Goal: Task Accomplishment & Management: Use online tool/utility

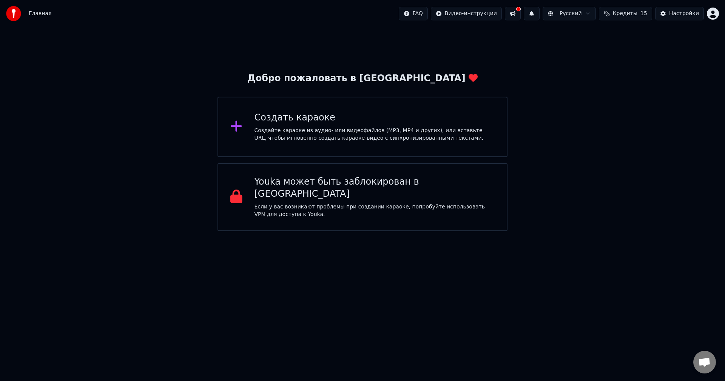
click at [348, 123] on div "Создать караоке" at bounding box center [375, 118] width 241 height 12
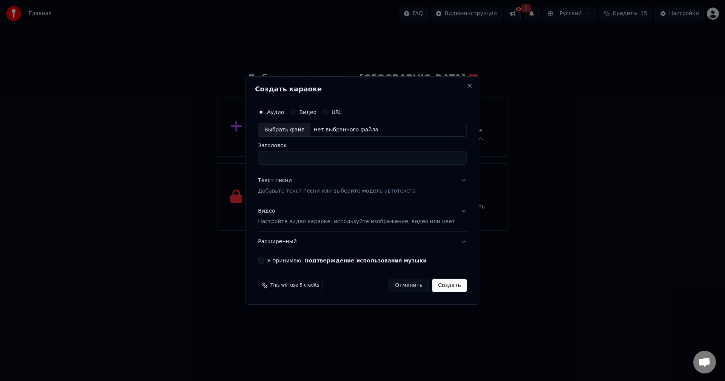
click at [329, 127] on div "Нет выбранного файла" at bounding box center [345, 130] width 71 height 8
click at [324, 128] on div "Нет выбранного файла" at bounding box center [345, 130] width 71 height 8
type input "**********"
click at [361, 190] on p "Добавьте текст песни или выберите модель автотекста" at bounding box center [337, 192] width 158 height 8
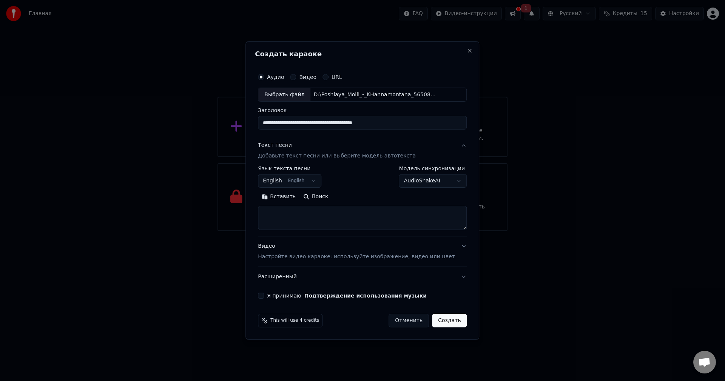
click at [311, 210] on textarea at bounding box center [362, 218] width 209 height 24
paste textarea "**********"
type textarea "**********"
click at [440, 324] on button "Создать" at bounding box center [449, 321] width 35 height 14
select select "**"
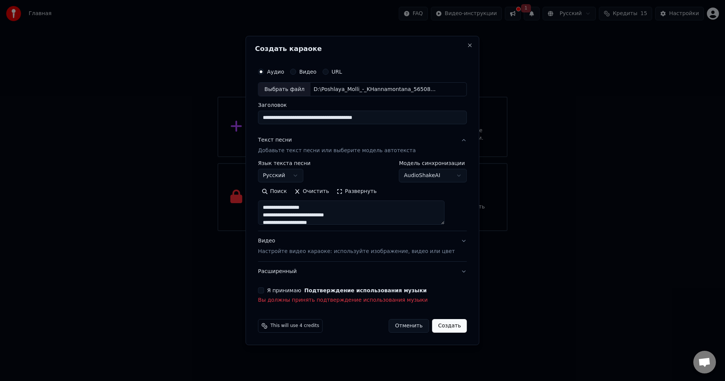
click at [270, 294] on div "Я принимаю Подтверждение использования музыки Вы должны принять подтверждение и…" at bounding box center [362, 295] width 209 height 17
click at [264, 292] on button "Я принимаю Подтверждение использования музыки" at bounding box center [261, 290] width 6 height 6
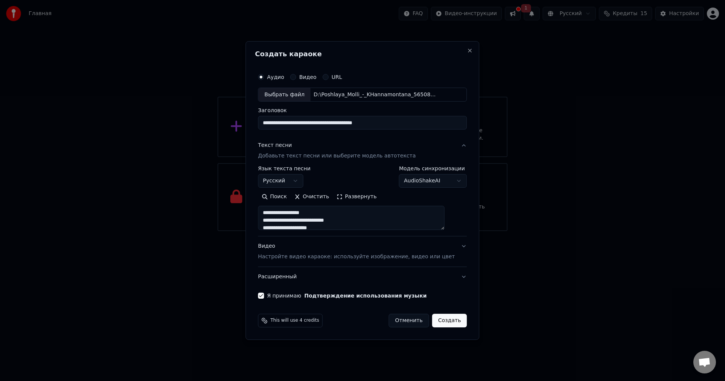
click at [450, 321] on button "Создать" at bounding box center [449, 321] width 35 height 14
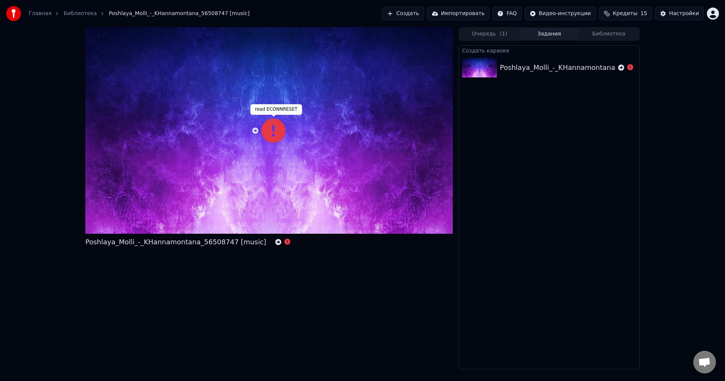
click at [268, 130] on icon at bounding box center [273, 131] width 24 height 24
click at [254, 127] on span at bounding box center [256, 126] width 4 height 4
click at [255, 131] on icon at bounding box center [255, 131] width 6 height 6
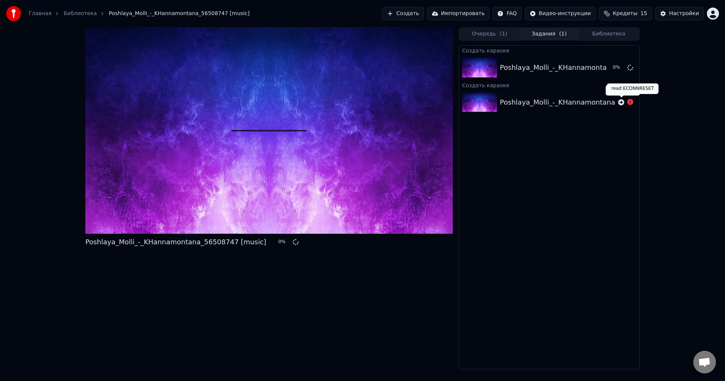
click at [630, 101] on icon at bounding box center [630, 102] width 6 height 6
click at [568, 68] on div "Poshlaya_Molli_-_KHannamontana_56508747 [music]" at bounding box center [590, 67] width 181 height 11
click at [83, 9] on div "Главная Библиотека Poshlaya_Molli_-_KHannamontana_56508747 [music]" at bounding box center [128, 13] width 244 height 15
click at [80, 12] on link "Библиотека" at bounding box center [79, 14] width 33 height 8
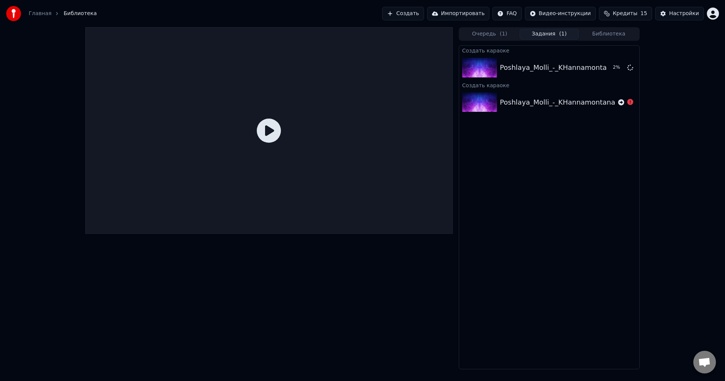
click at [272, 123] on icon at bounding box center [269, 131] width 24 height 24
click at [270, 131] on icon at bounding box center [269, 131] width 24 height 24
click at [36, 17] on link "Главная" at bounding box center [40, 14] width 23 height 8
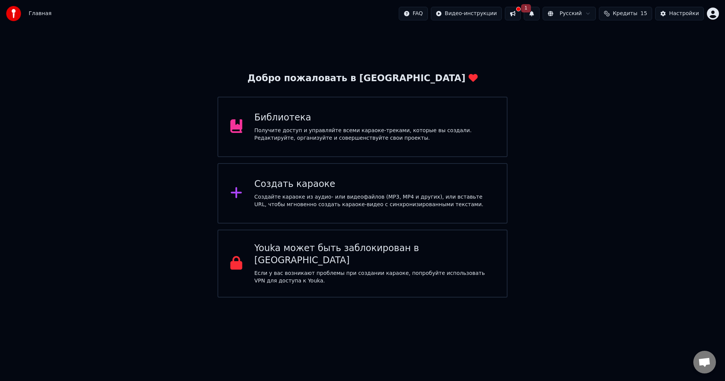
click at [313, 195] on div "Создайте караоке из аудио- или видеофайлов (MP3, MP4 и других), или вставьте UR…" at bounding box center [375, 200] width 241 height 15
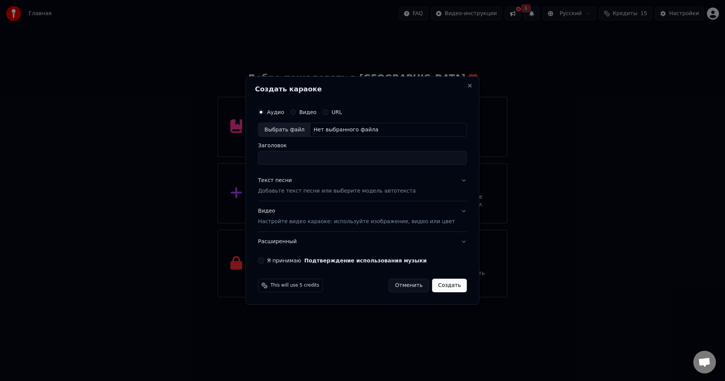
click at [296, 111] on button "Видео" at bounding box center [293, 112] width 6 height 6
click at [339, 111] on label "URL" at bounding box center [337, 112] width 11 height 5
click at [329, 111] on button "URL" at bounding box center [326, 112] width 6 height 6
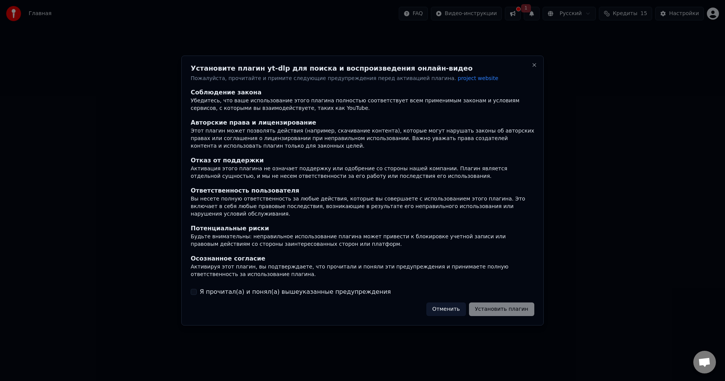
click at [459, 304] on button "Отменить" at bounding box center [446, 310] width 40 height 14
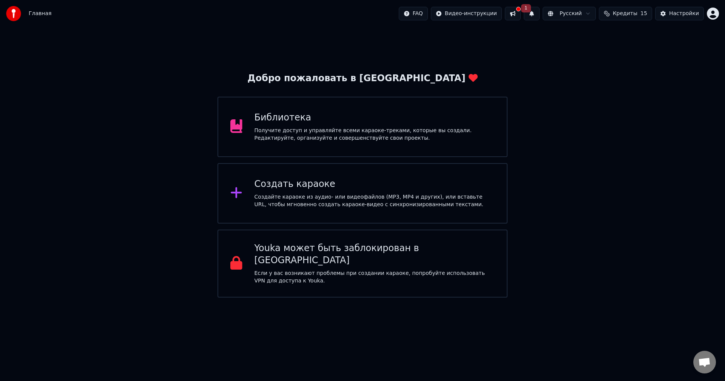
click at [297, 183] on div "Создать караоке" at bounding box center [375, 184] width 241 height 12
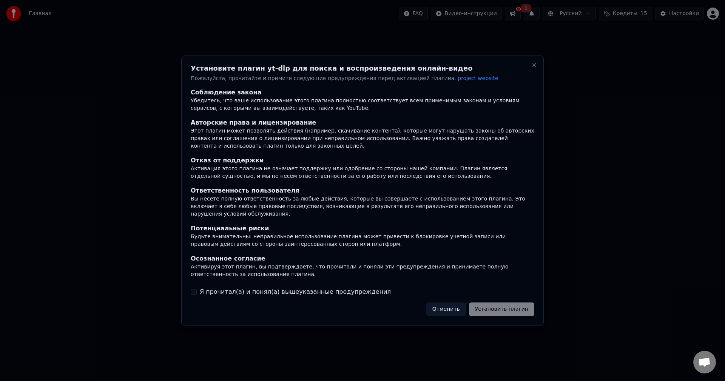
click at [466, 310] on button "Отменить" at bounding box center [446, 310] width 40 height 14
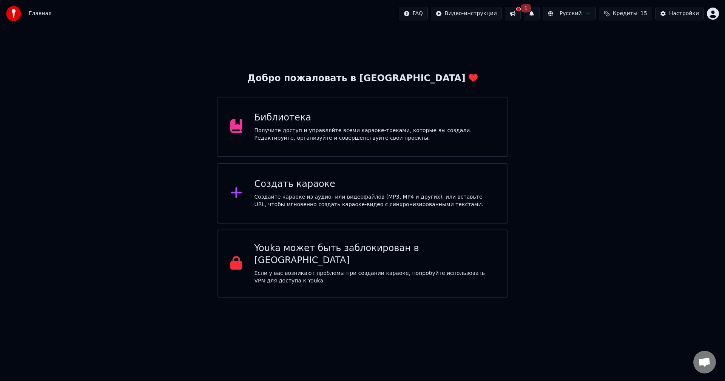
click at [297, 141] on div "Получите доступ и управляйте всеми караоке-треками, которые вы создали. Редакти…" at bounding box center [375, 134] width 241 height 15
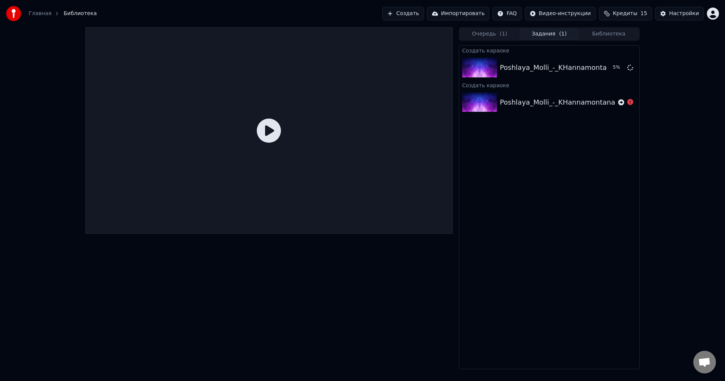
click at [251, 118] on div at bounding box center [269, 130] width 368 height 207
click at [265, 123] on icon at bounding box center [269, 131] width 24 height 24
click at [504, 62] on div "Poshlaya_Molli_-_KHannamontana_56508747 [music]" at bounding box center [590, 67] width 181 height 11
click at [629, 103] on icon at bounding box center [630, 102] width 6 height 6
click at [620, 100] on icon at bounding box center [621, 102] width 6 height 6
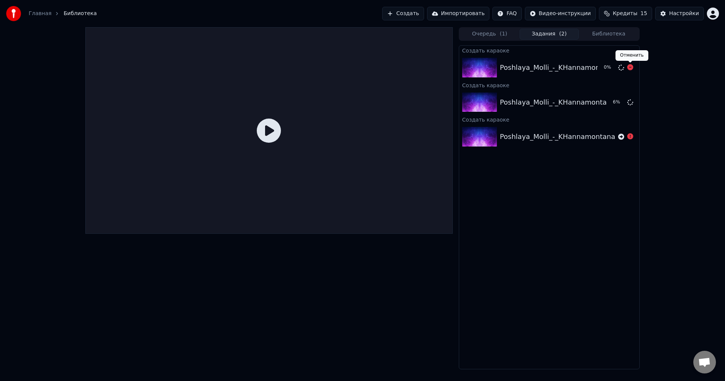
click at [630, 66] on icon at bounding box center [630, 67] width 6 height 6
click at [631, 66] on icon at bounding box center [630, 67] width 6 height 6
click at [631, 69] on icon at bounding box center [630, 67] width 6 height 6
click at [638, 17] on span "Кредиты" at bounding box center [625, 14] width 25 height 8
click at [661, 53] on td "23" at bounding box center [663, 50] width 67 height 14
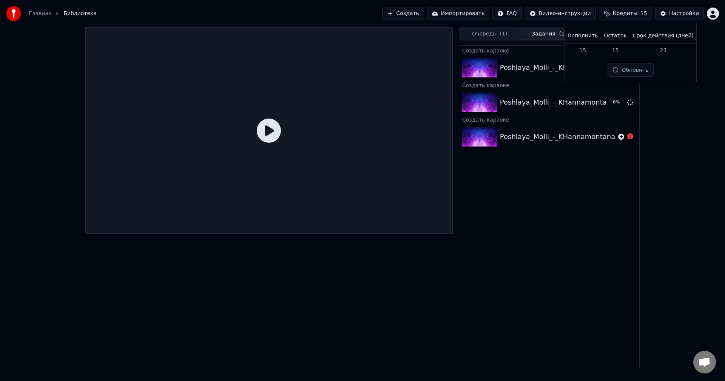
click at [635, 68] on button "Обновить" at bounding box center [631, 70] width 46 height 14
click at [569, 15] on html "Главная Библиотека Создать Импортировать FAQ Видео-инструкции Кредиты Настройки…" at bounding box center [362, 190] width 725 height 381
click at [601, 30] on div "Инструкция по быстрому запуску" at bounding box center [578, 30] width 113 height 12
click at [633, 102] on icon at bounding box center [630, 102] width 6 height 6
